Goal: Task Accomplishment & Management: Manage account settings

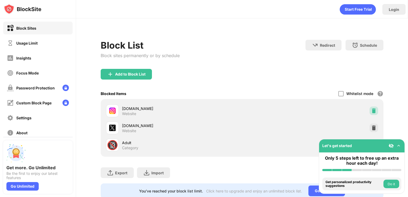
click at [372, 110] on img at bounding box center [374, 110] width 5 height 5
